Goal: Contribute content

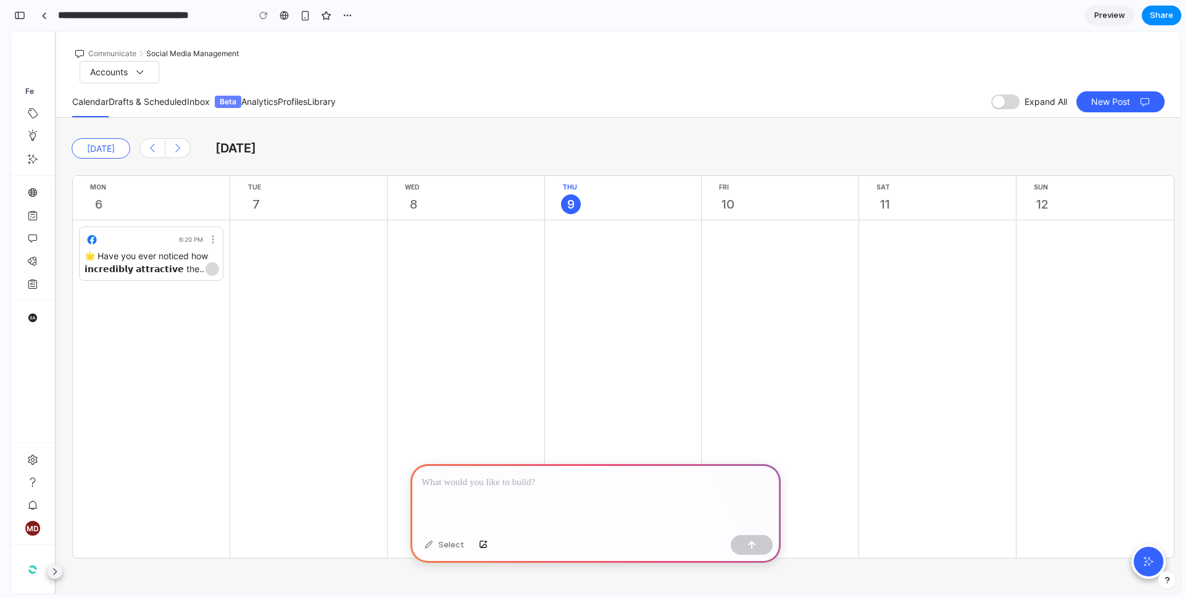
click at [553, 475] on p at bounding box center [595, 482] width 348 height 15
click at [293, 245] on div at bounding box center [308, 388] width 157 height 337
click at [604, 496] on div at bounding box center [595, 497] width 370 height 66
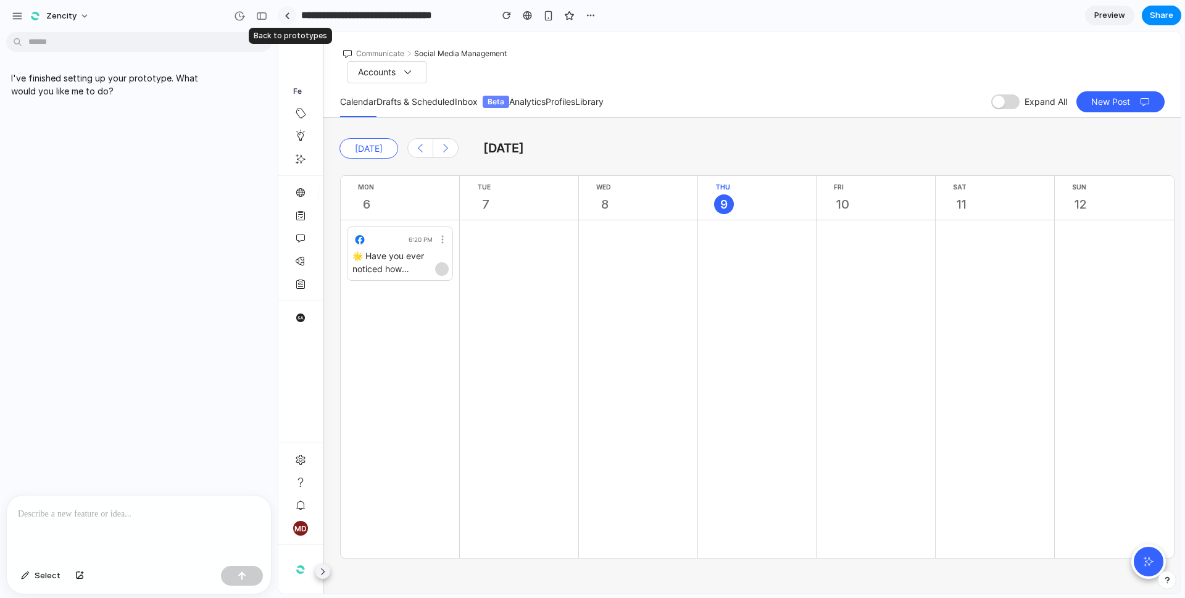
click at [289, 17] on div at bounding box center [287, 15] width 6 height 7
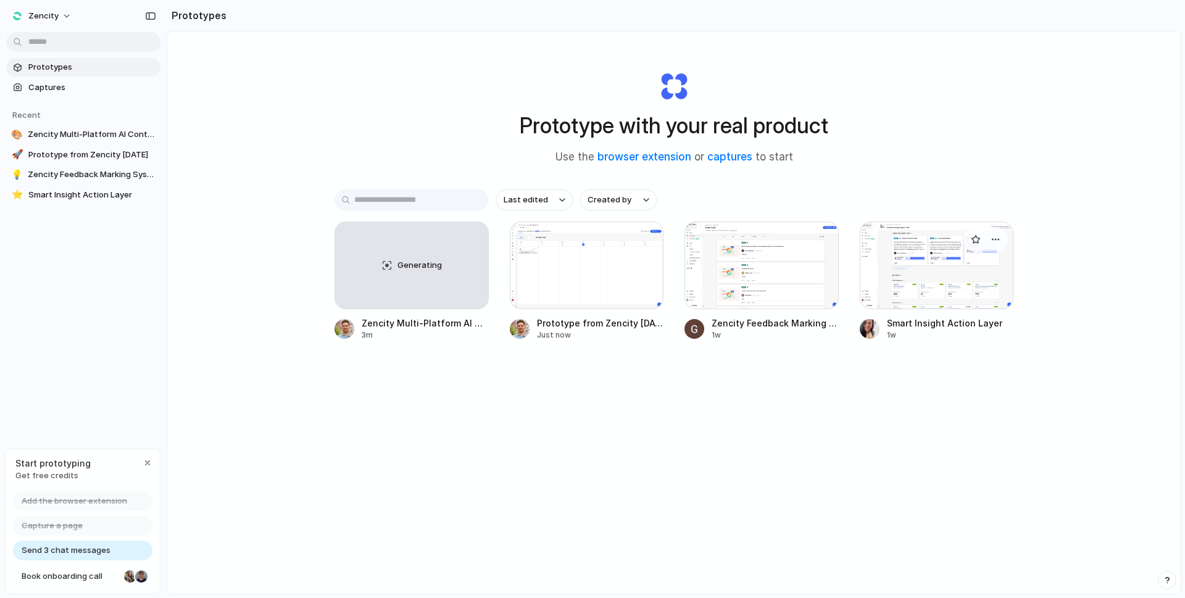
click at [900, 263] on div at bounding box center [936, 265] width 154 height 88
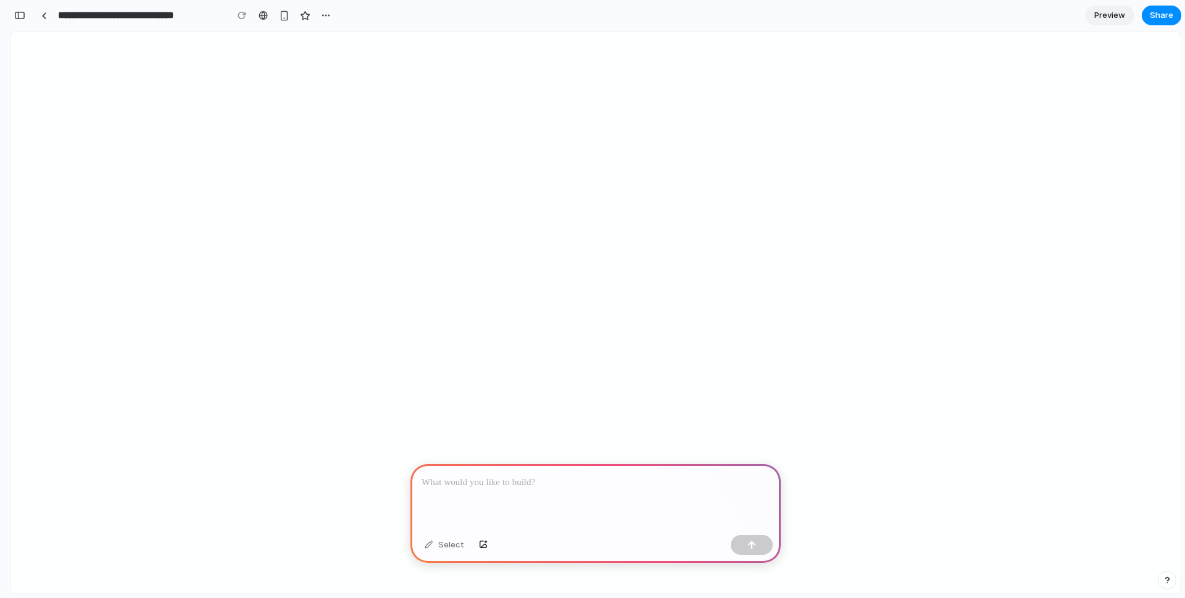
click at [508, 489] on div at bounding box center [595, 497] width 370 height 66
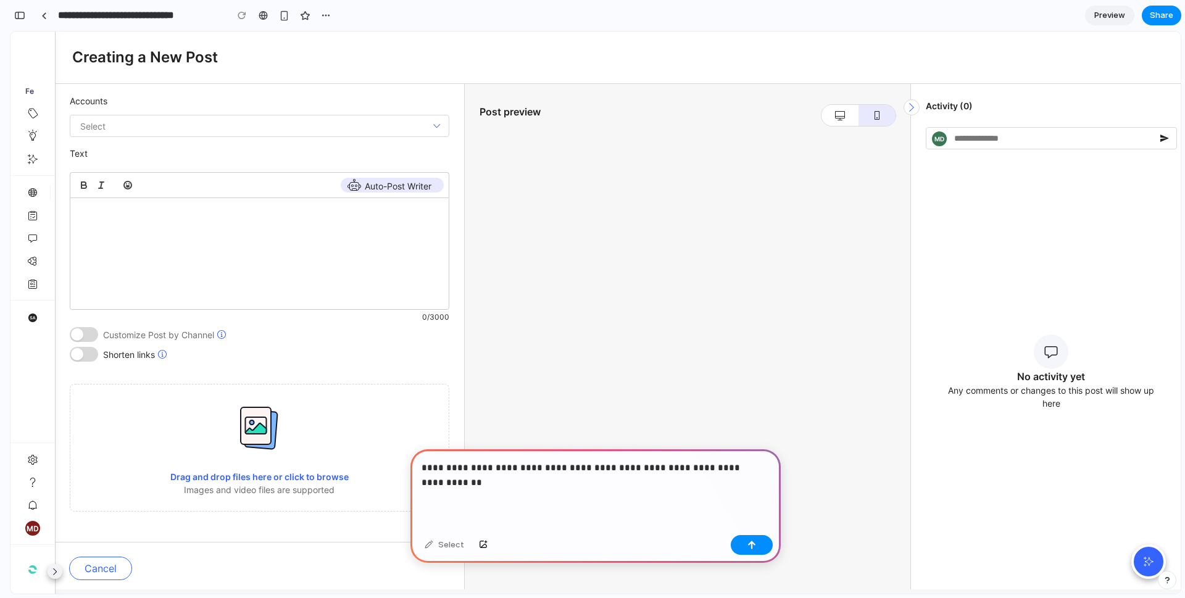
click at [904, 103] on icon "chevron-right icon" at bounding box center [911, 107] width 15 height 15
click at [904, 109] on icon "chevron-right icon" at bounding box center [911, 107] width 15 height 15
click at [722, 461] on p "**********" at bounding box center [592, 475] width 343 height 30
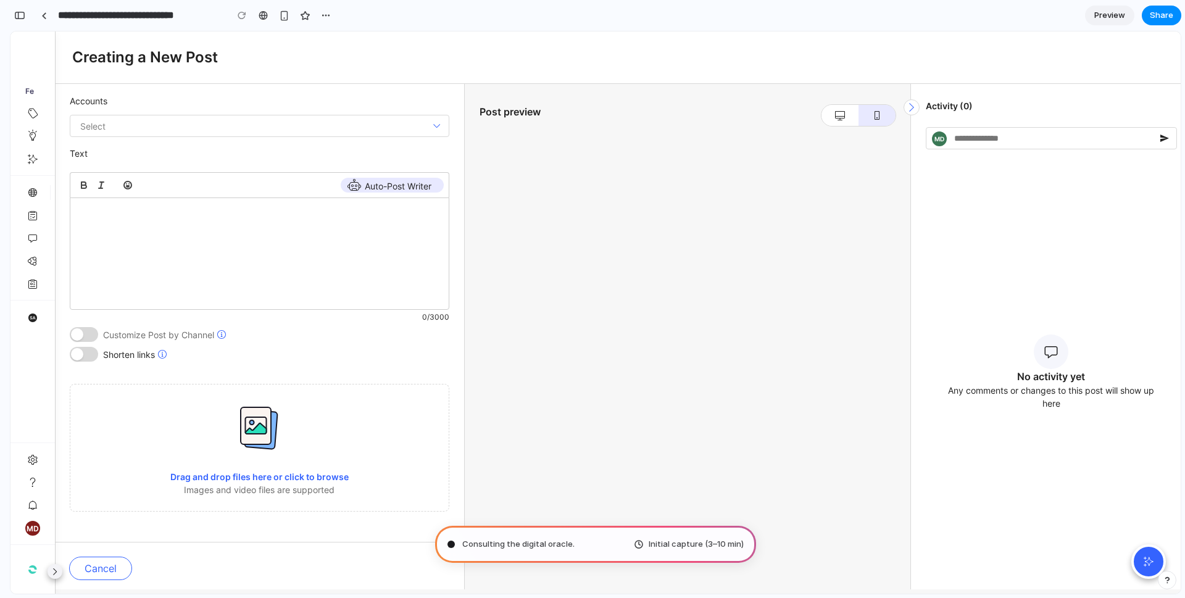
type input "**********"
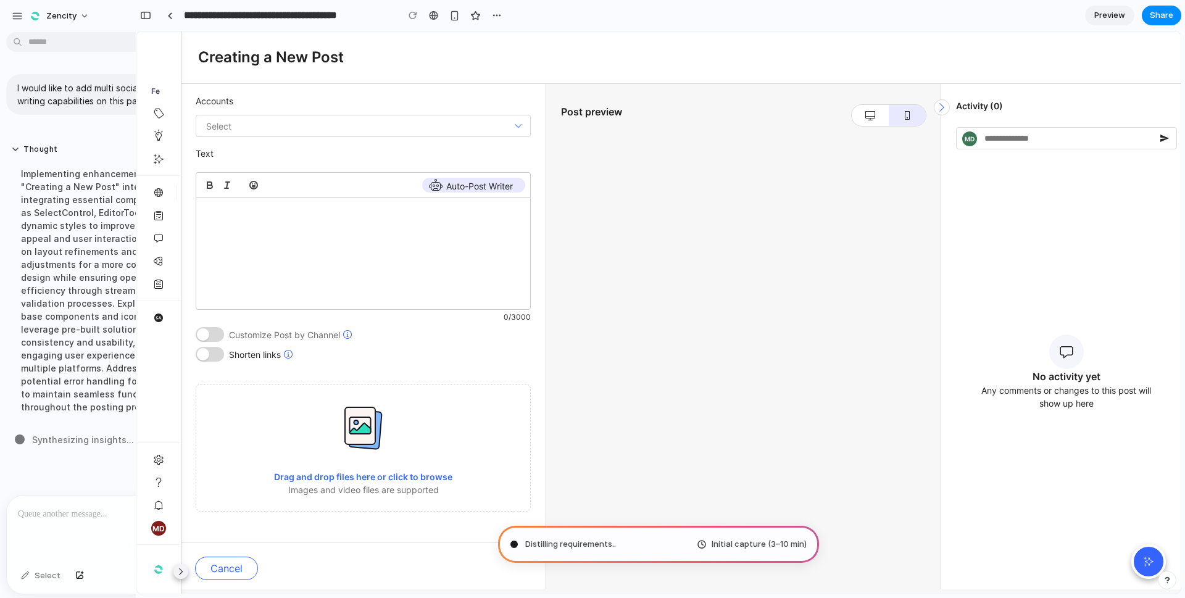
drag, startPoint x: 131, startPoint y: 365, endPoint x: 262, endPoint y: 361, distance: 130.8
